Goal: Information Seeking & Learning: Understand process/instructions

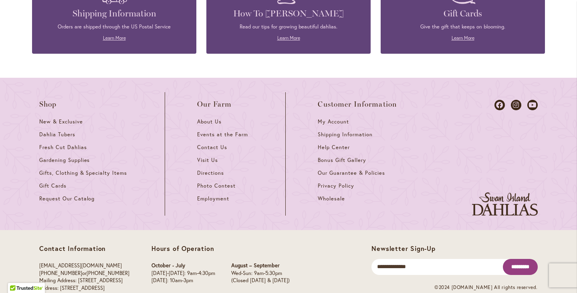
scroll to position [3521, 0]
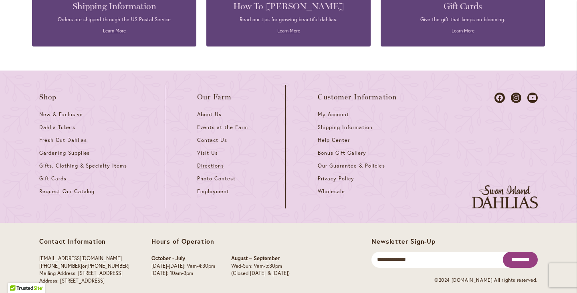
click at [212, 162] on span "Directions" at bounding box center [210, 165] width 27 height 7
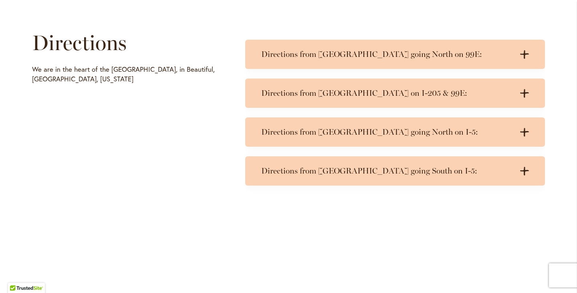
scroll to position [400, 0]
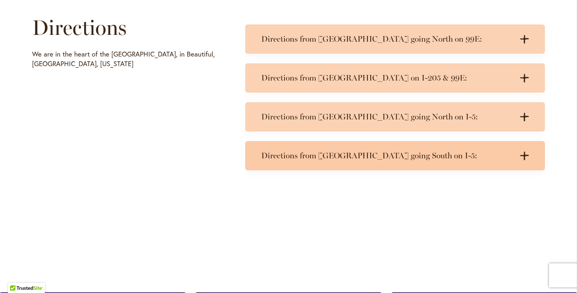
click at [406, 155] on h3 "Directions from [GEOGRAPHIC_DATA] going South on I-5:" at bounding box center [386, 156] width 251 height 10
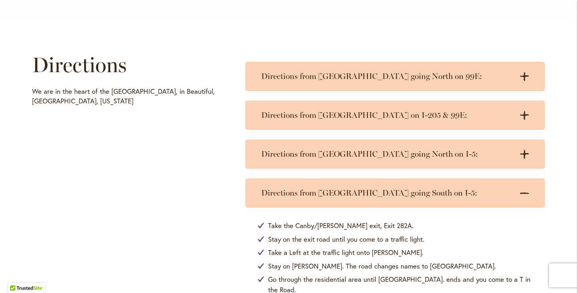
scroll to position [323, 0]
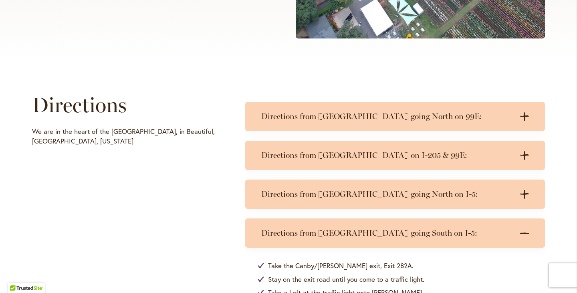
drag, startPoint x: 248, startPoint y: 58, endPoint x: 434, endPoint y: 6, distance: 193.1
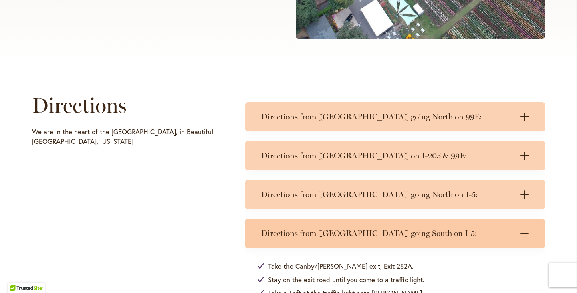
click at [404, 233] on h3 "Directions from [GEOGRAPHIC_DATA] going South on I-5:" at bounding box center [386, 233] width 251 height 10
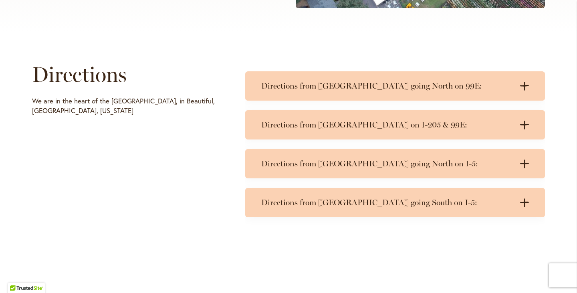
scroll to position [363, 0]
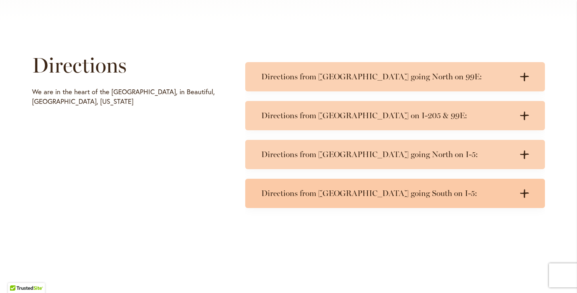
click at [520, 190] on icon ".cls-1 { fill: #3c2616; stroke-width: 0px; }" at bounding box center [524, 193] width 9 height 9
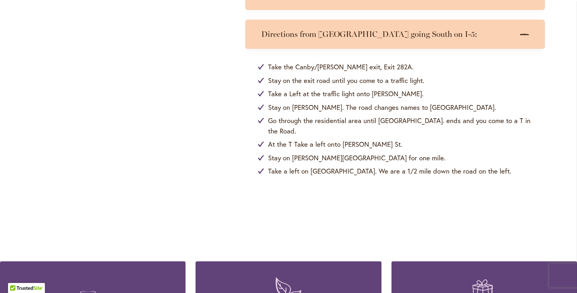
scroll to position [523, 0]
